Goal: Complete application form

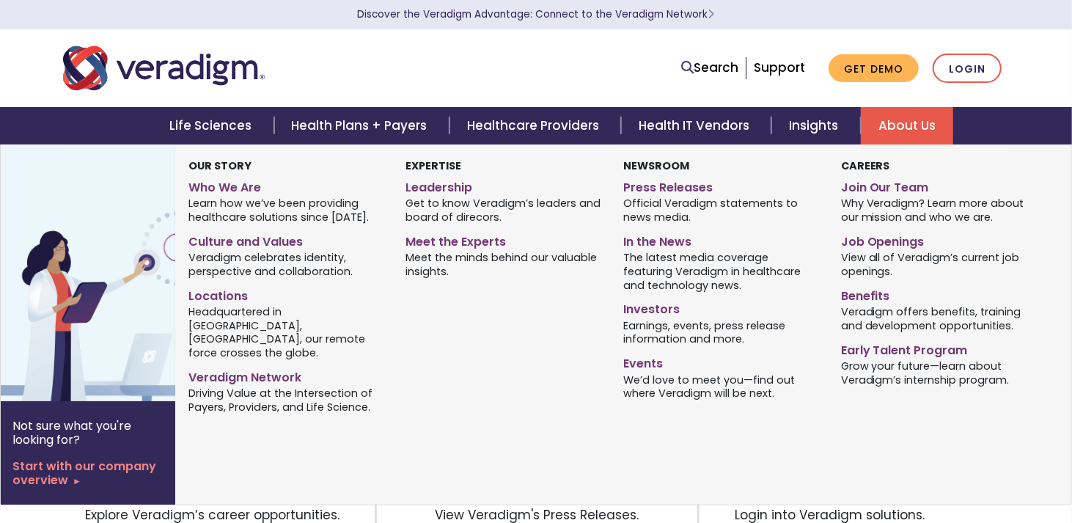
click at [908, 128] on link "About Us" at bounding box center [907, 125] width 92 height 37
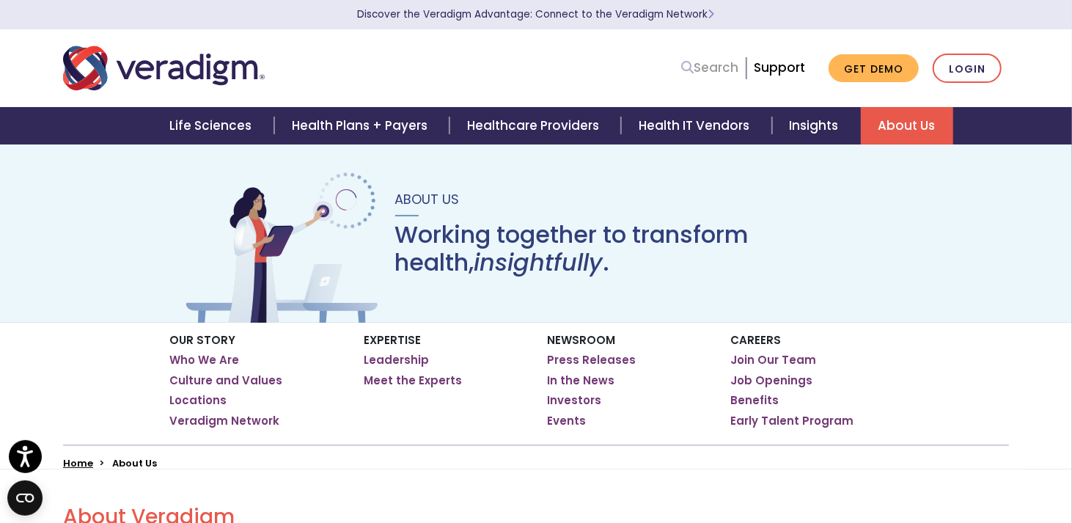
click at [733, 65] on link "Search" at bounding box center [709, 68] width 57 height 20
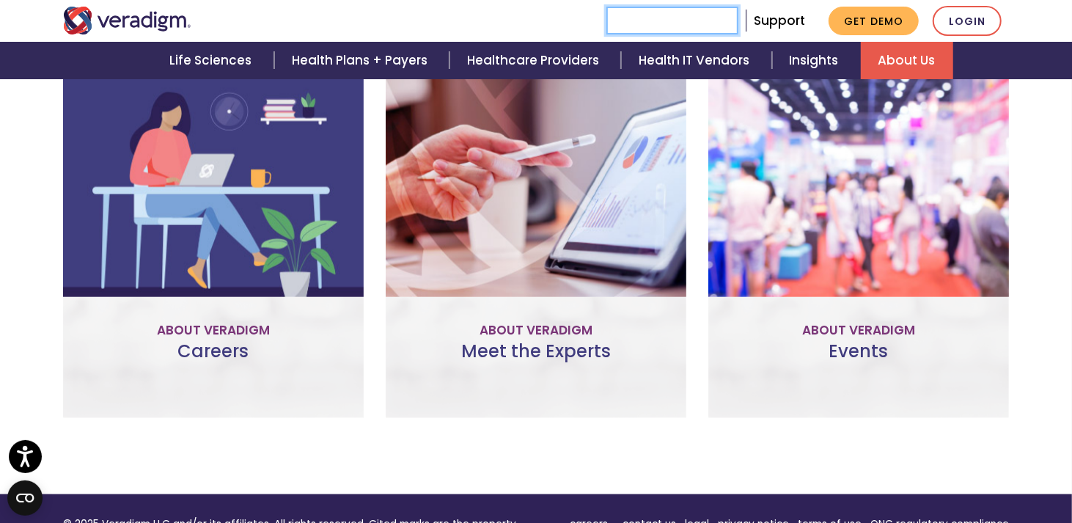
scroll to position [1100, 0]
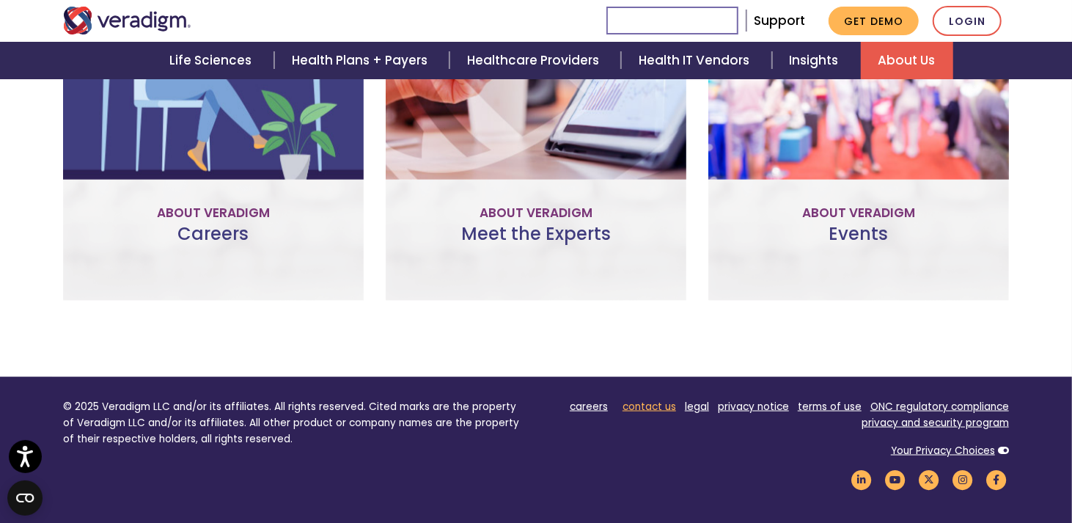
click at [640, 406] on link "contact us" at bounding box center [650, 407] width 54 height 14
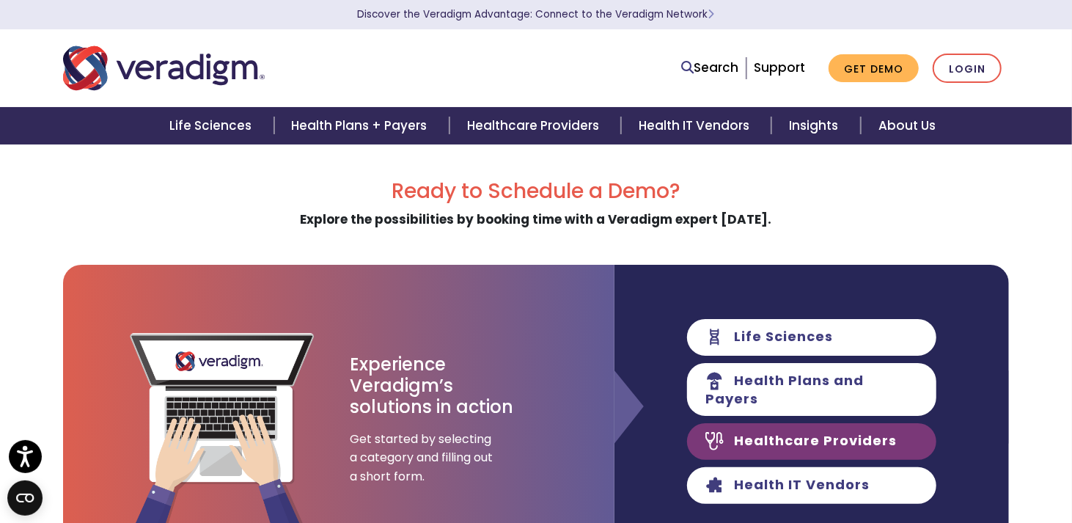
click at [765, 436] on link "Healthcare Providers" at bounding box center [811, 441] width 249 height 37
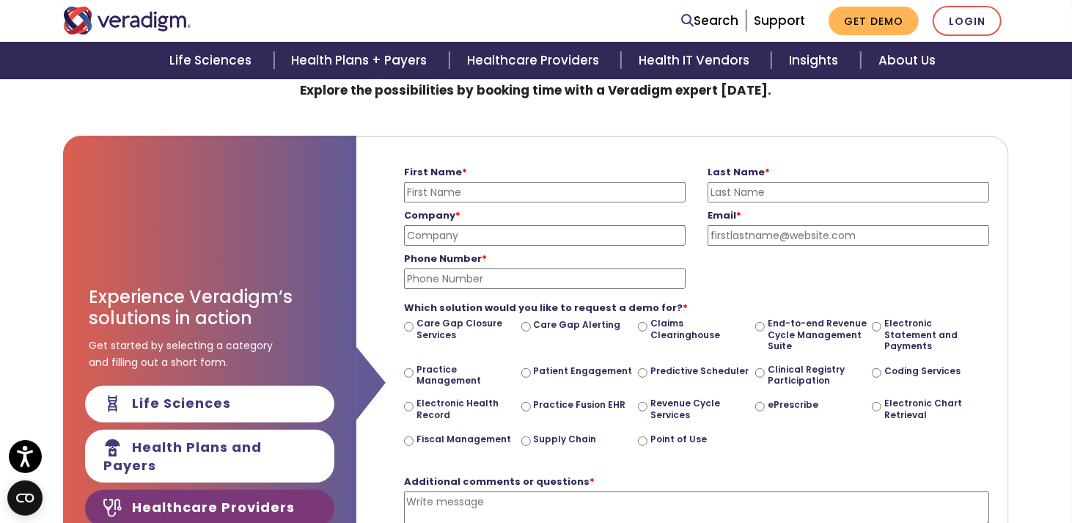
scroll to position [147, 0]
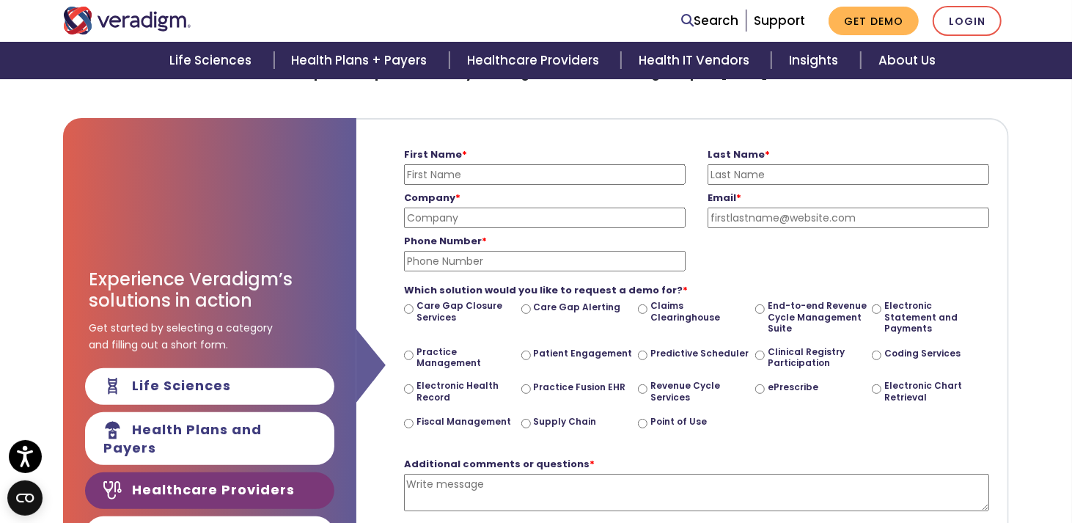
click at [758, 387] on input "ePrescribe" at bounding box center [760, 389] width 10 height 10
radio input "true"
click at [428, 262] on input "Phone Number *" at bounding box center [545, 261] width 282 height 21
type input "6306543636"
type input "Margaret"
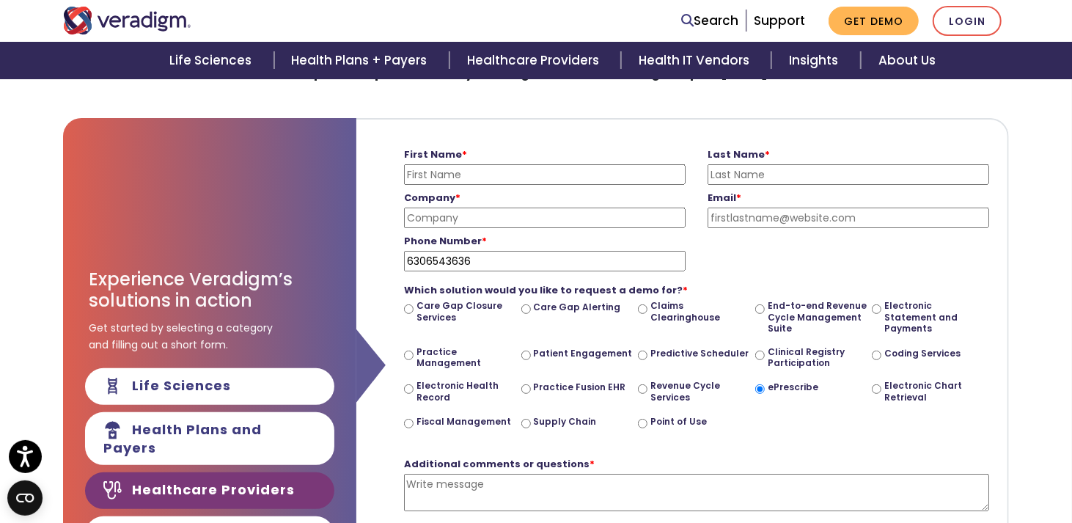
type input "McGill"
type input "margaretdrneri@yahoo.com"
click at [466, 208] on input "Company *" at bounding box center [545, 218] width 282 height 21
type input "Gene O. Neri, M.D., S.C."
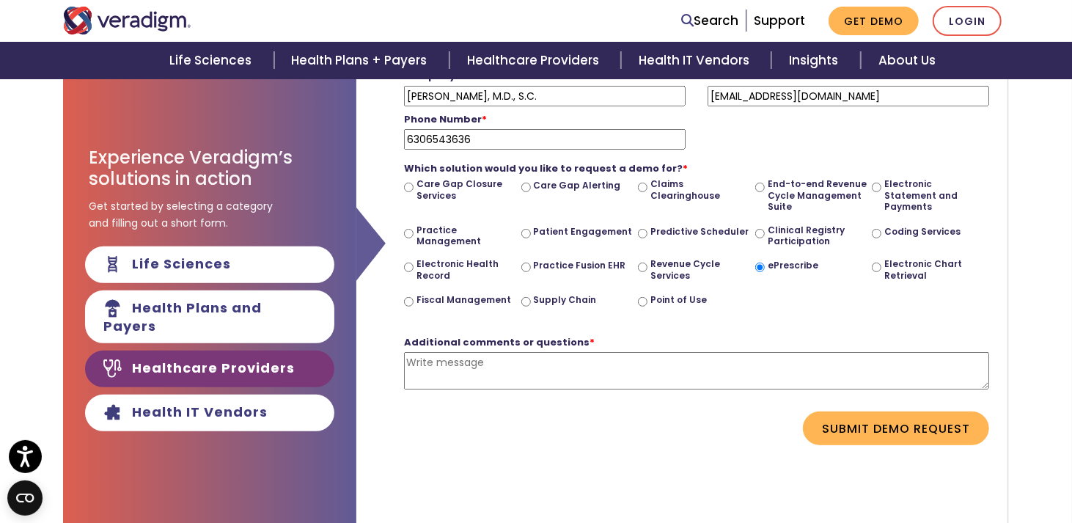
scroll to position [220, 0]
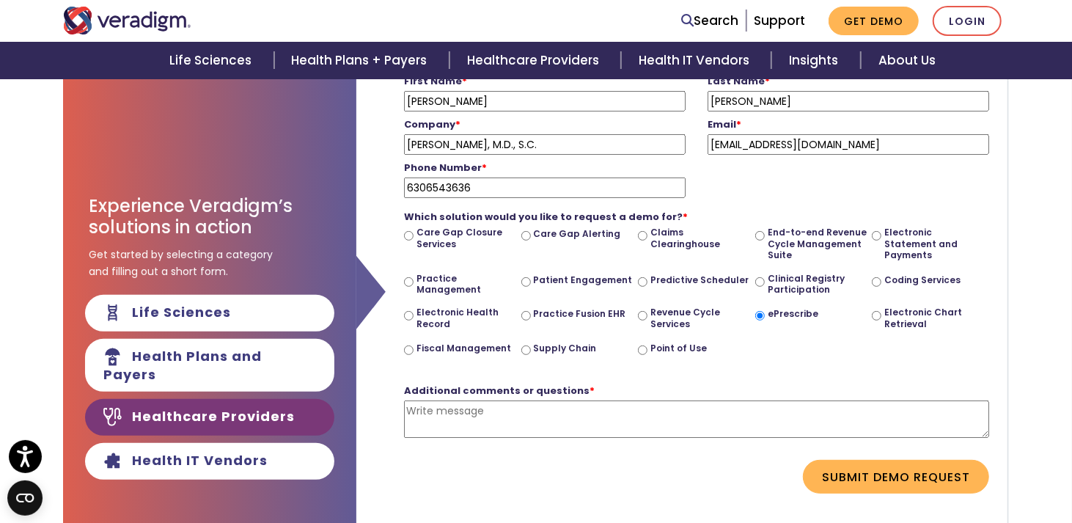
click at [428, 411] on textarea "Additional comments or questions *" at bounding box center [696, 418] width 585 height 37
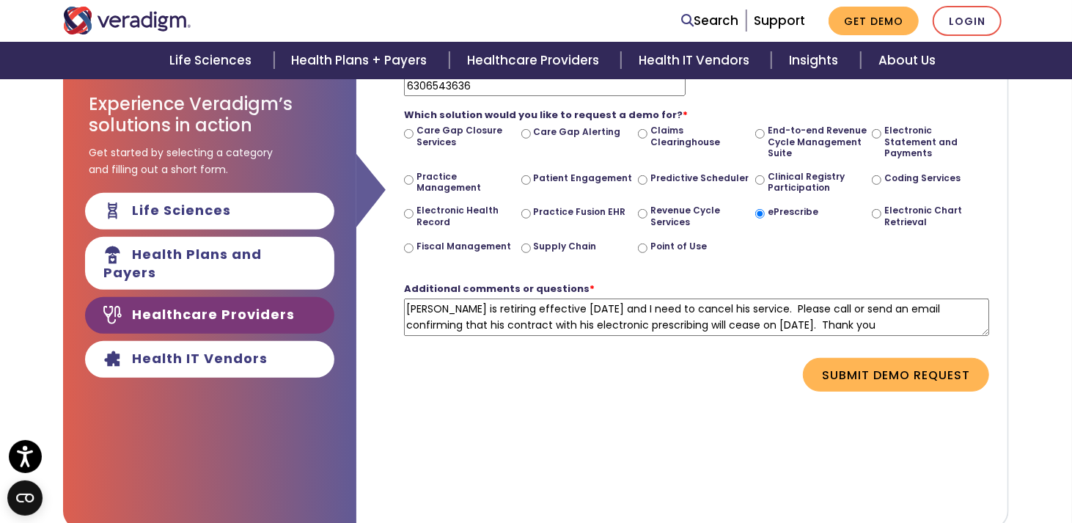
scroll to position [367, 0]
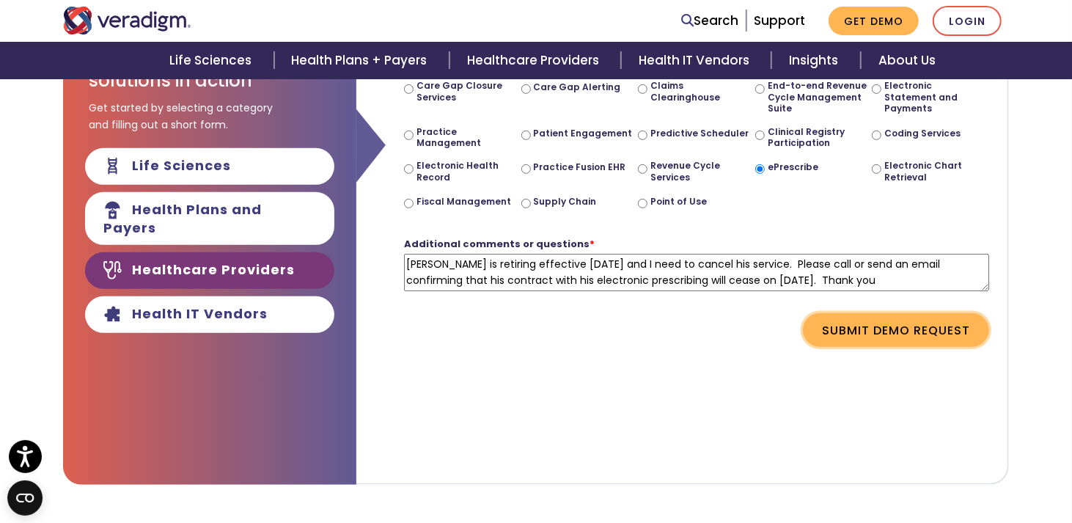
type textarea "Dr. Neri is retiring effective 9-01-2025 and I need to cancel his service. Plea…"
click at [862, 329] on button "Submit Demo Request" at bounding box center [896, 330] width 186 height 34
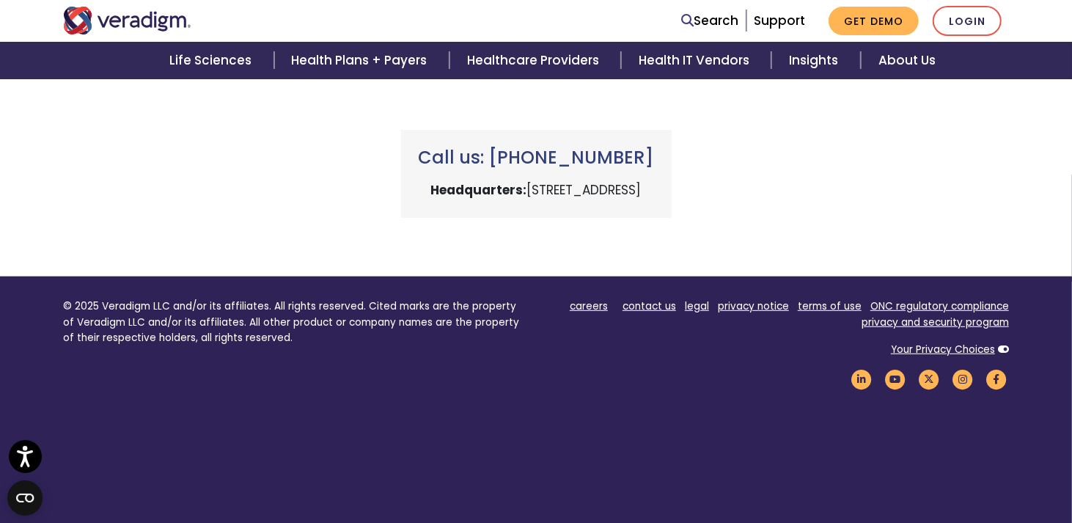
scroll to position [452, 0]
